Goal: Information Seeking & Learning: Learn about a topic

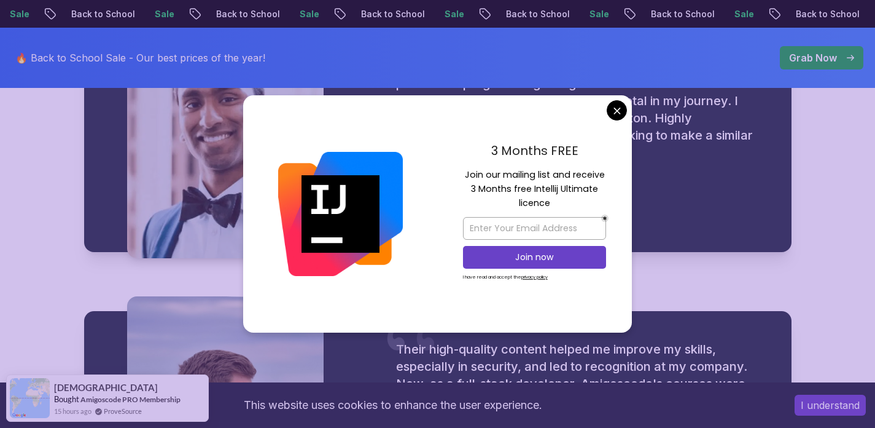
scroll to position [1599, 0]
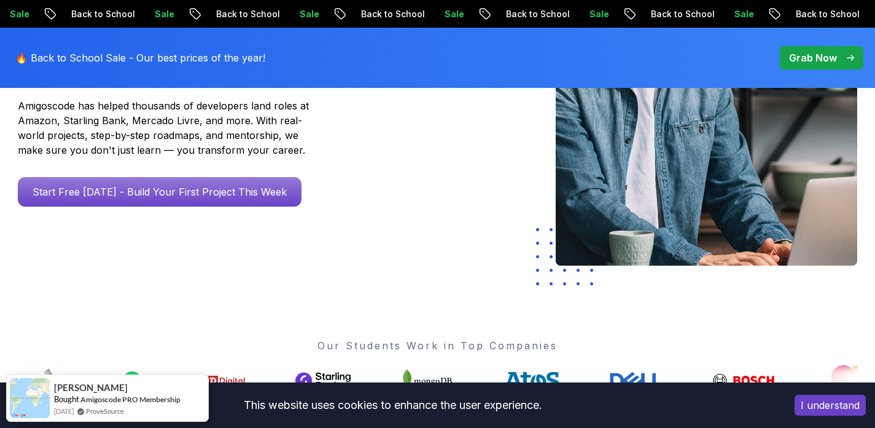
scroll to position [0, 0]
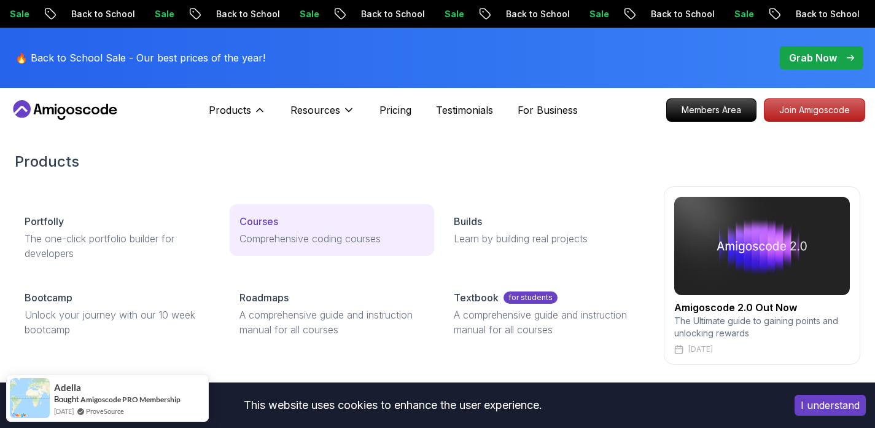
click at [284, 224] on div "Courses" at bounding box center [333, 221] width 186 height 15
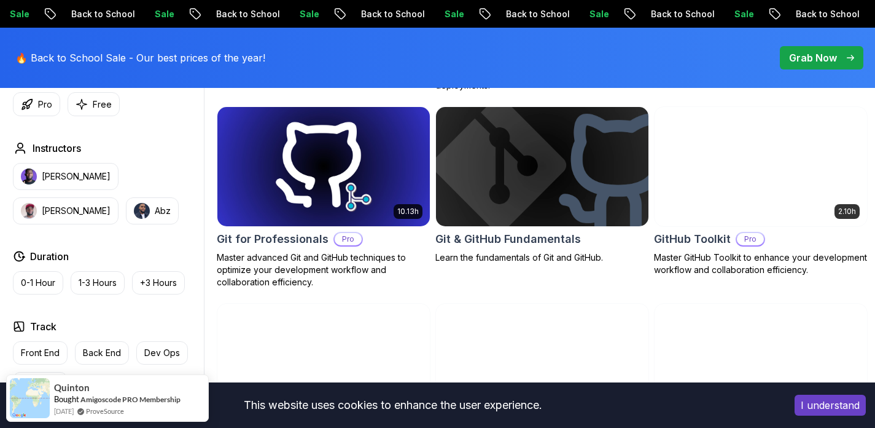
scroll to position [1339, 0]
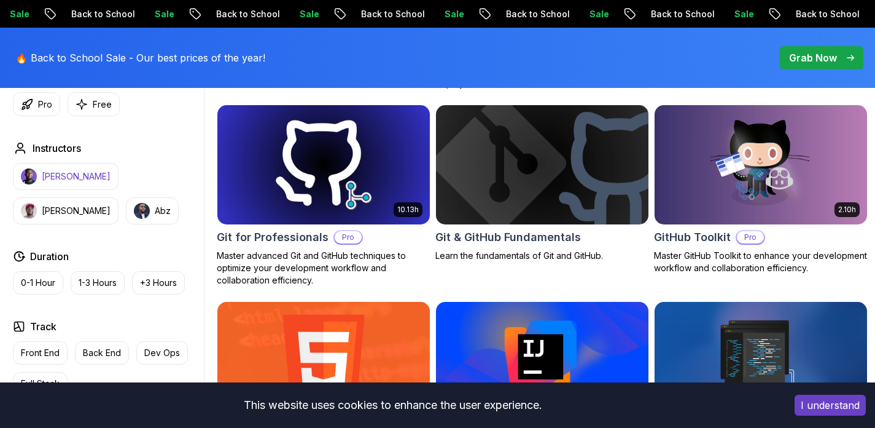
click at [71, 176] on p "[PERSON_NAME]" at bounding box center [76, 176] width 69 height 12
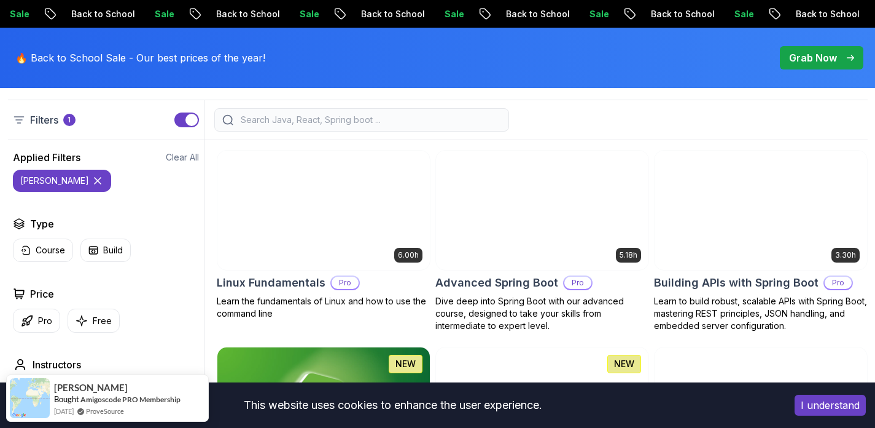
scroll to position [334, 0]
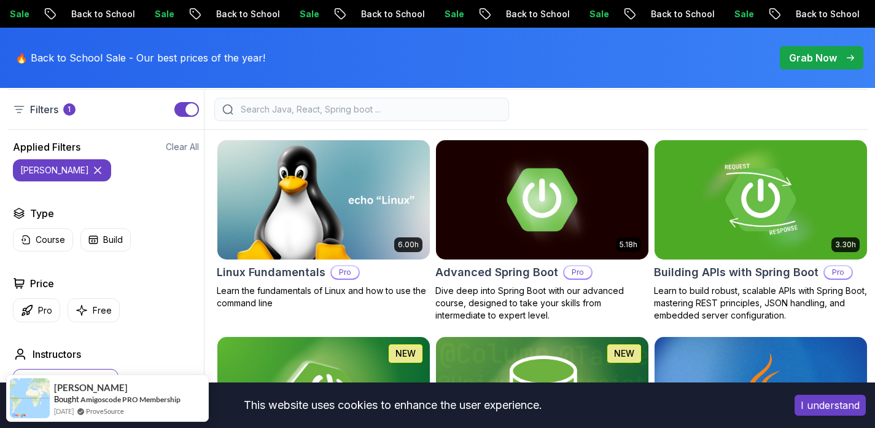
click at [804, 402] on button "I understand" at bounding box center [830, 404] width 71 height 21
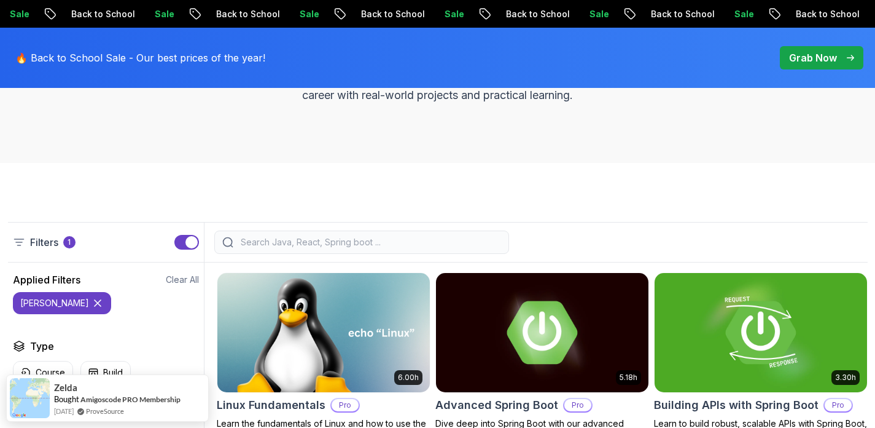
scroll to position [206, 0]
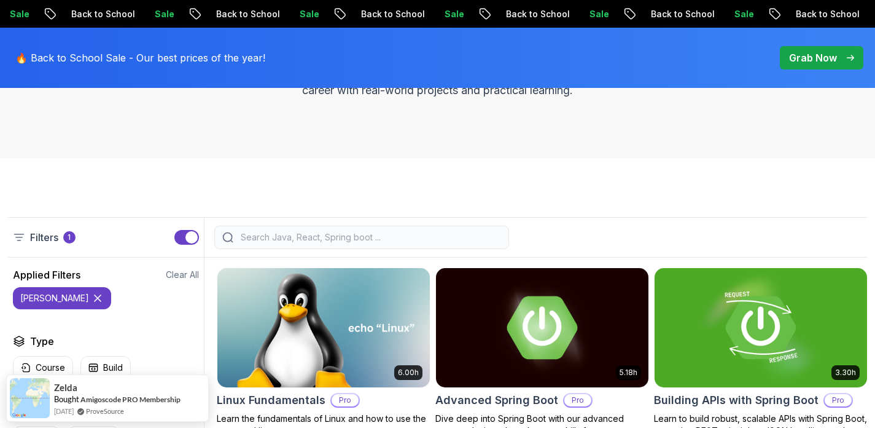
click at [301, 237] on input "search" at bounding box center [369, 237] width 263 height 12
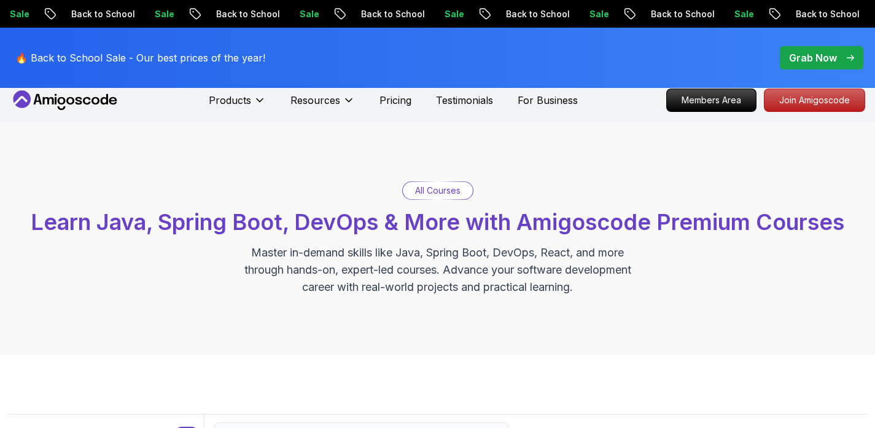
type input "J"
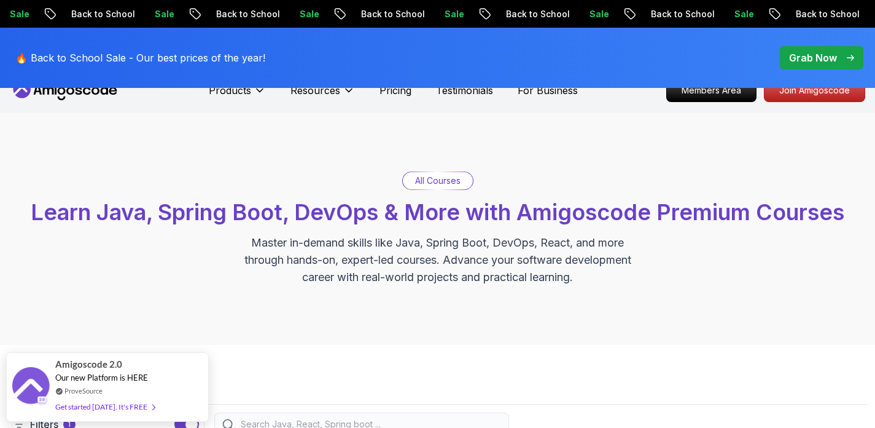
scroll to position [21, 0]
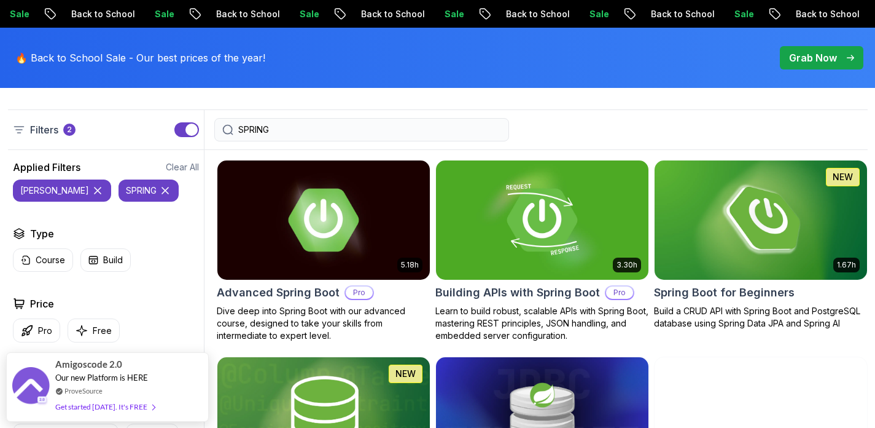
scroll to position [316, 0]
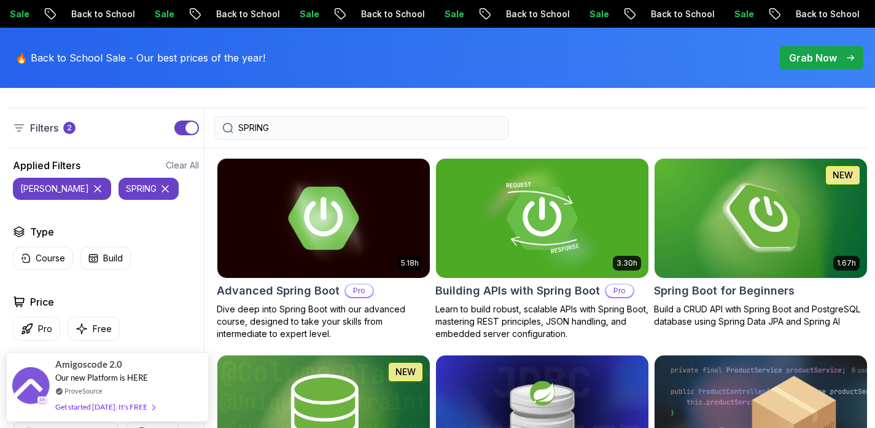
type input "SPRING"
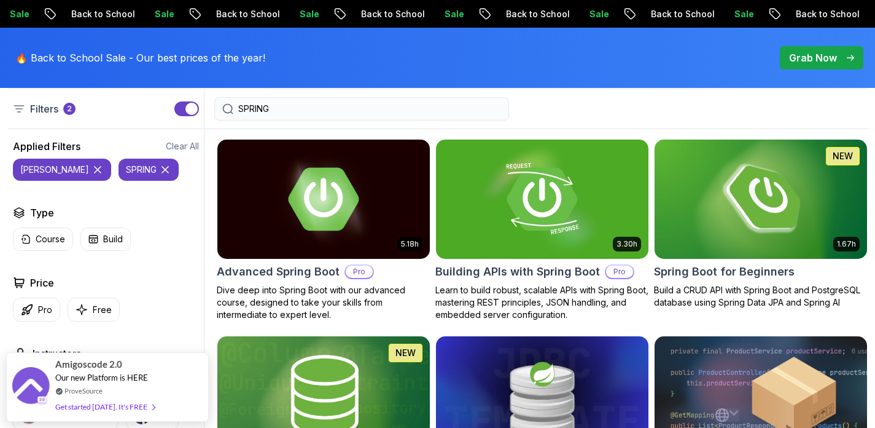
scroll to position [343, 0]
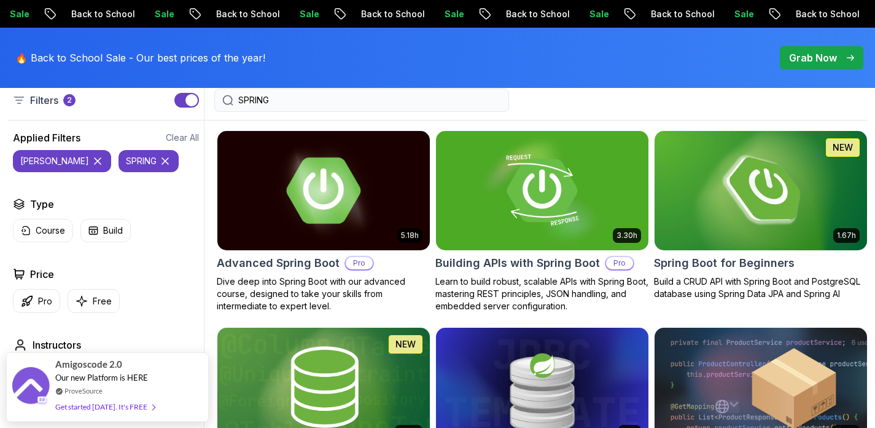
click at [360, 169] on img at bounding box center [323, 190] width 223 height 125
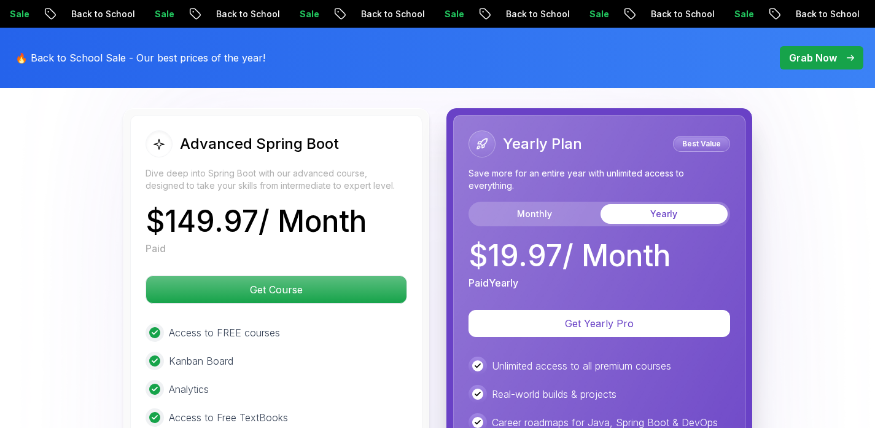
scroll to position [2787, 0]
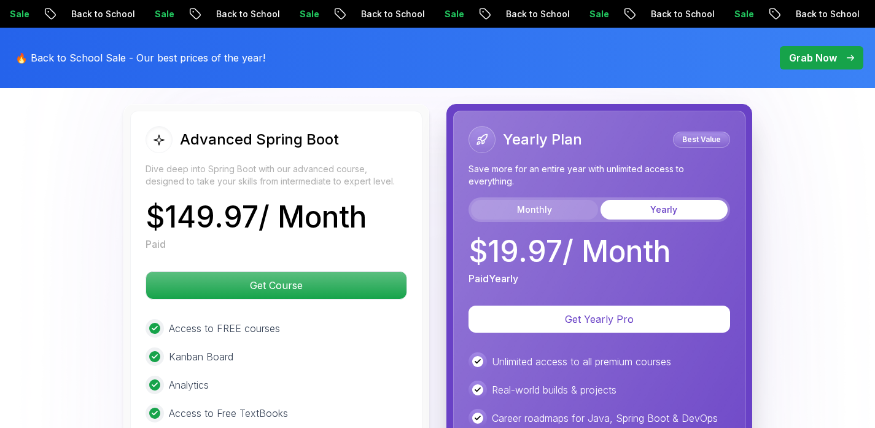
click at [527, 200] on button "Monthly" at bounding box center [534, 210] width 127 height 20
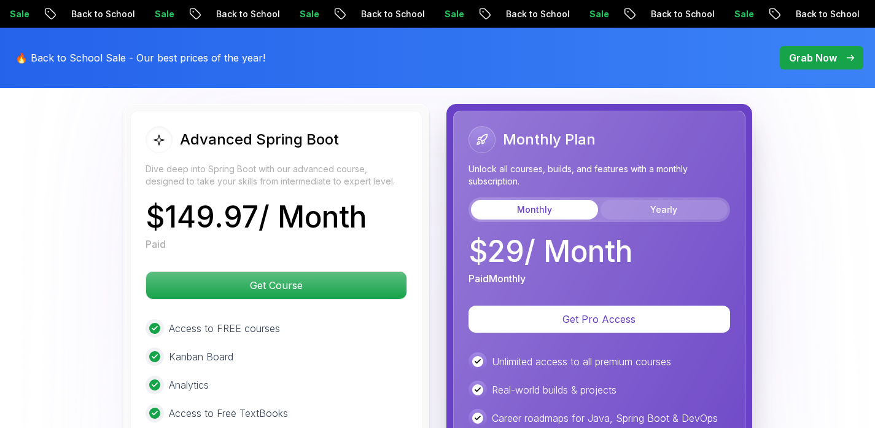
click at [621, 200] on button "Yearly" at bounding box center [664, 210] width 127 height 20
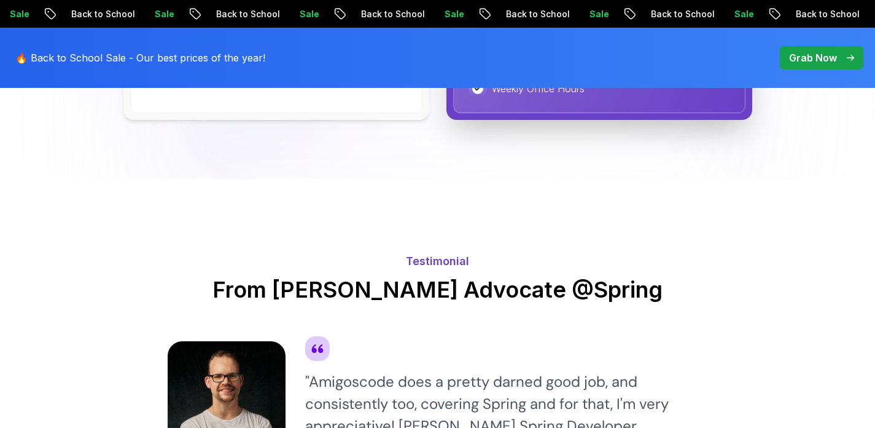
scroll to position [2912, 0]
